Goal: Information Seeking & Learning: Learn about a topic

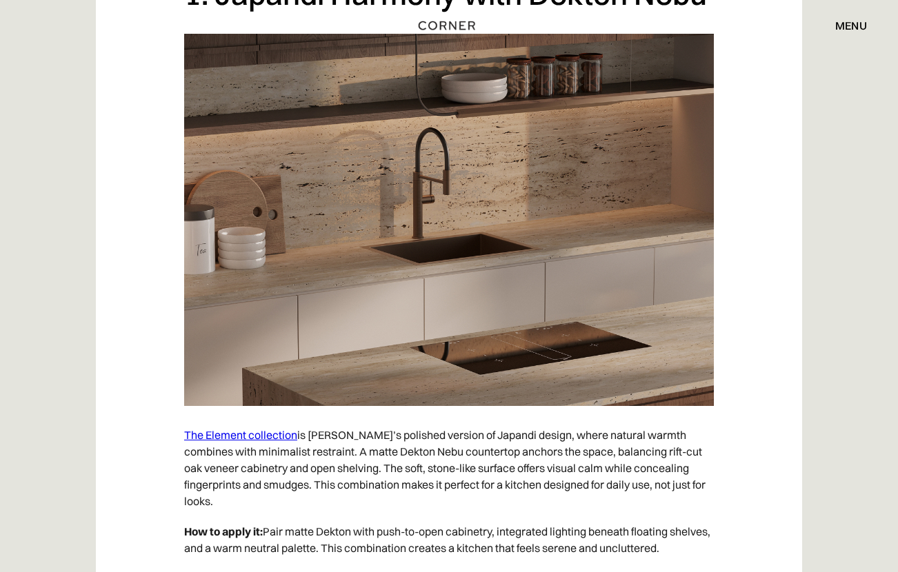
scroll to position [1655, 0]
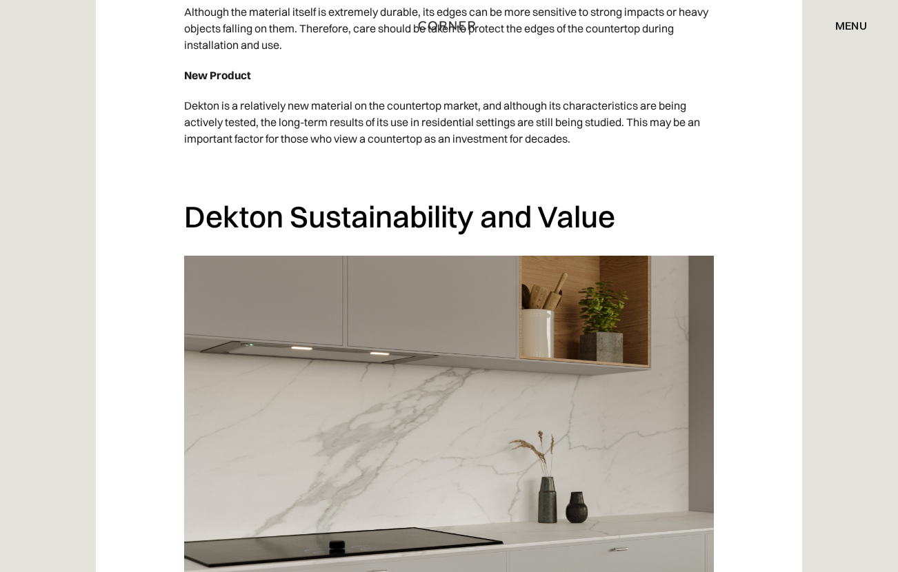
scroll to position [6069, 0]
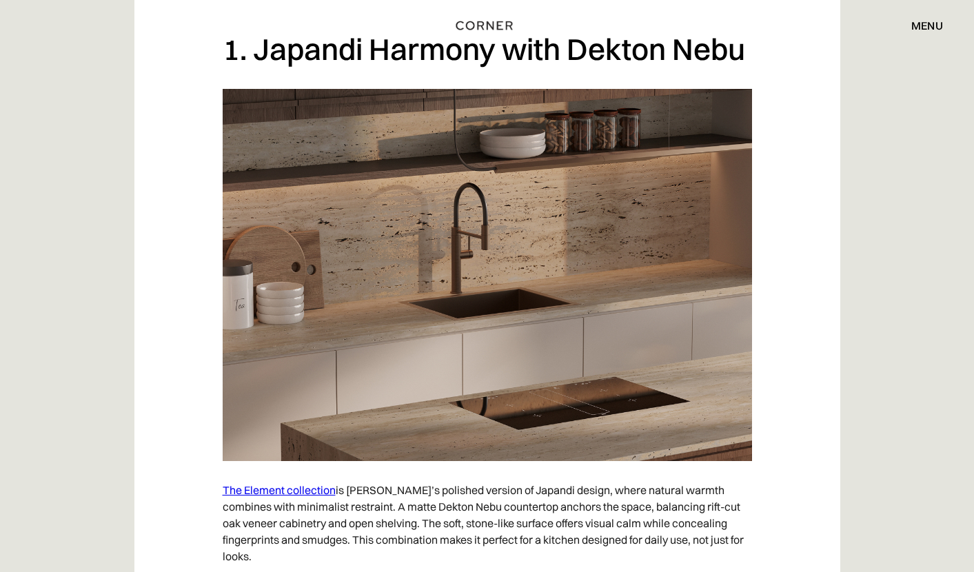
scroll to position [1310, 0]
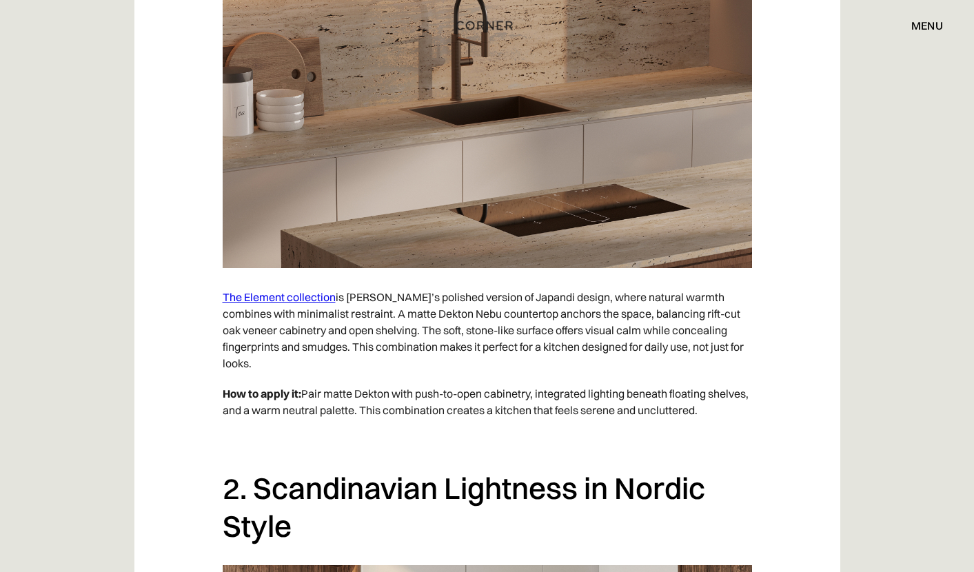
click at [283, 298] on link "The Element collection" at bounding box center [279, 297] width 113 height 14
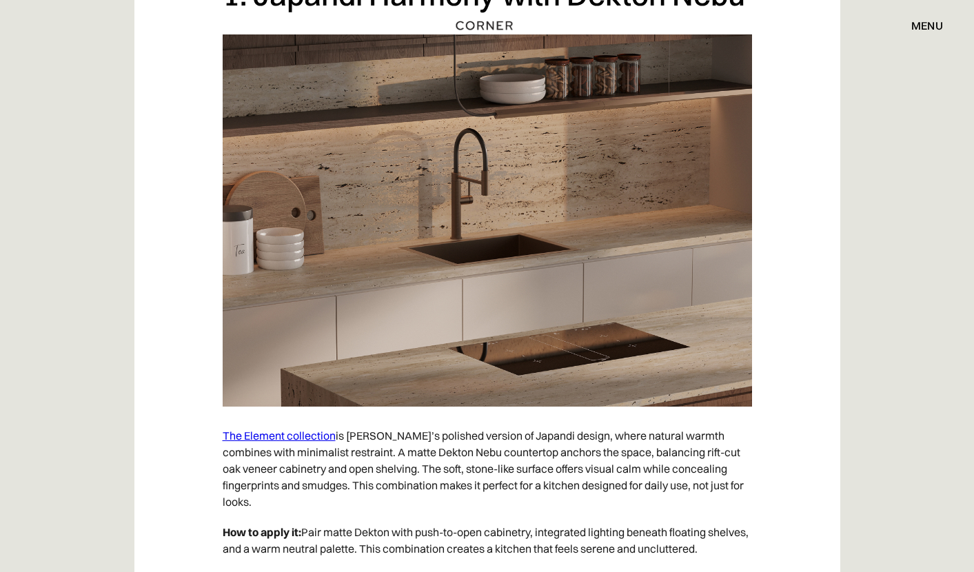
scroll to position [1172, 0]
click at [289, 437] on link "The Element collection" at bounding box center [279, 435] width 113 height 14
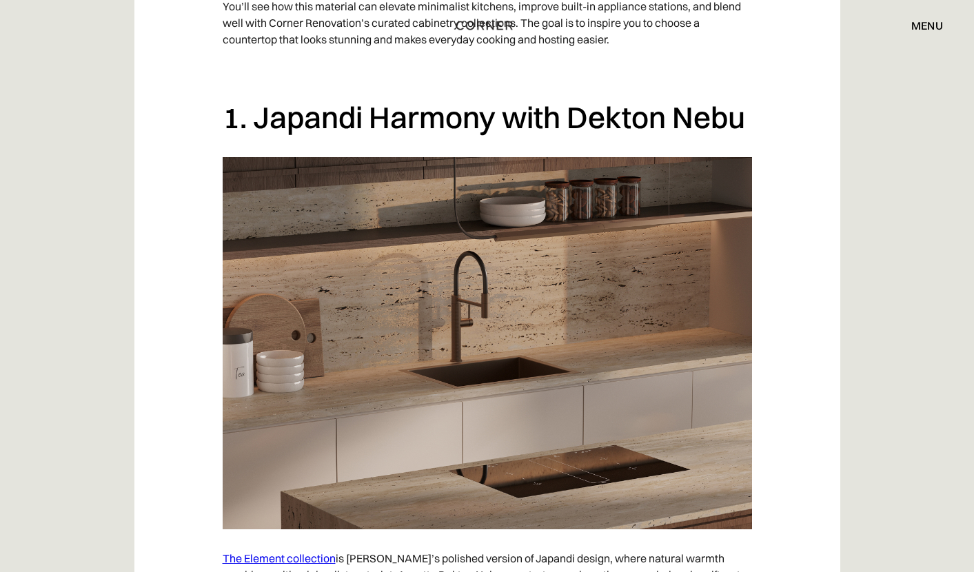
scroll to position [1034, 0]
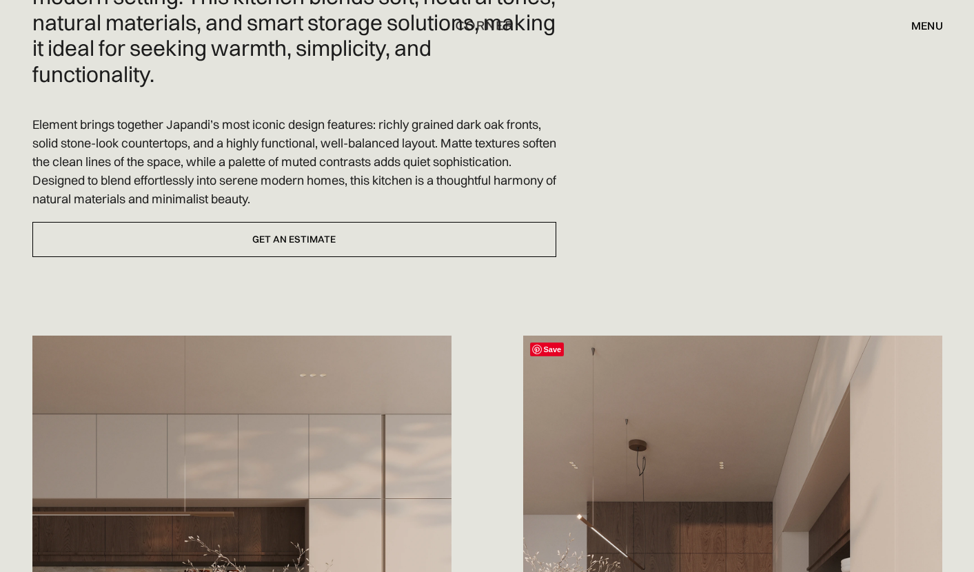
scroll to position [276, 0]
